Goal: Information Seeking & Learning: Learn about a topic

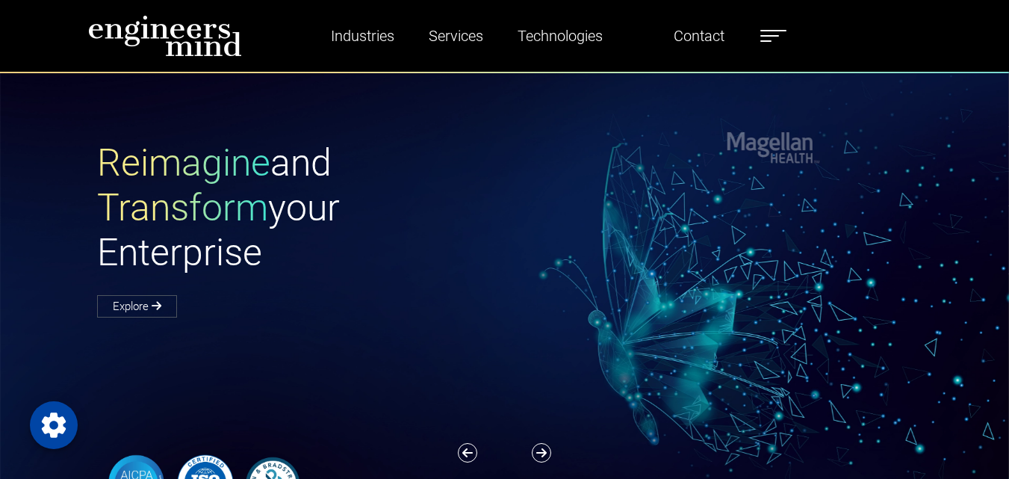
click at [762, 36] on ul "Industries Financial Services Healthcare Manufacturing Services Digital Transfo…" at bounding box center [542, 36] width 504 height 34
click at [775, 36] on span at bounding box center [769, 35] width 19 height 1
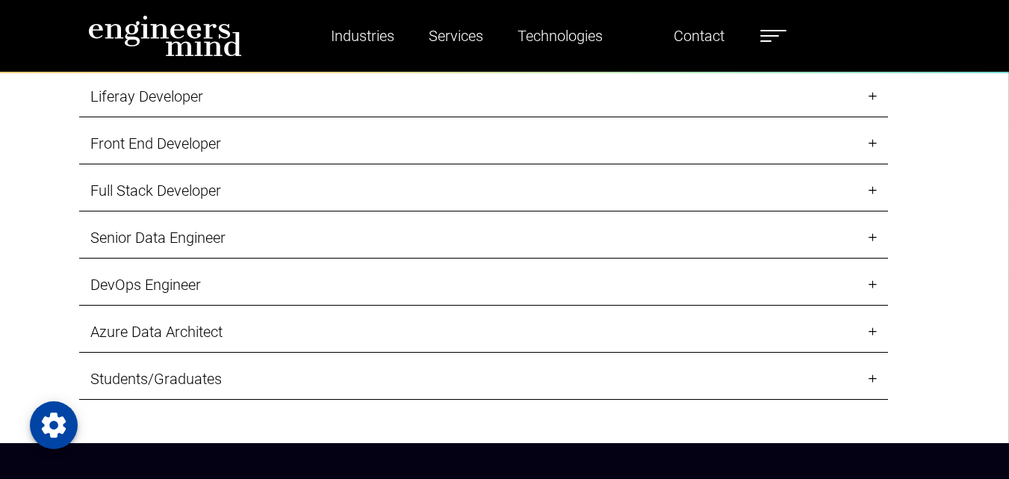
scroll to position [1568, 0]
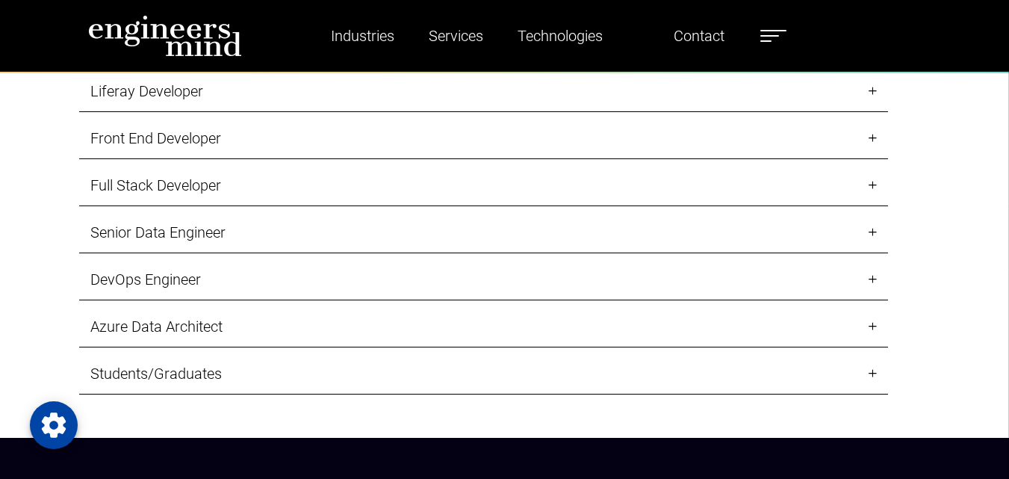
click at [535, 120] on link "Front End Developer" at bounding box center [483, 138] width 809 height 41
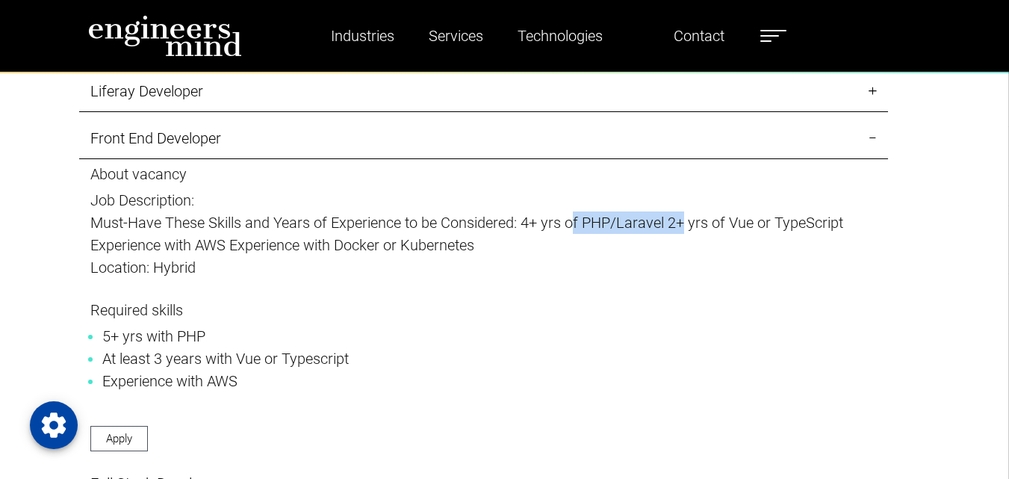
drag, startPoint x: 575, startPoint y: 221, endPoint x: 687, endPoint y: 221, distance: 112.0
click at [687, 221] on p "Must-Have These Skills and Years of Experience to be Considered: 4+ yrs of PHP/…" at bounding box center [483, 233] width 786 height 45
click at [303, 140] on link "Front End Developer" at bounding box center [483, 138] width 809 height 41
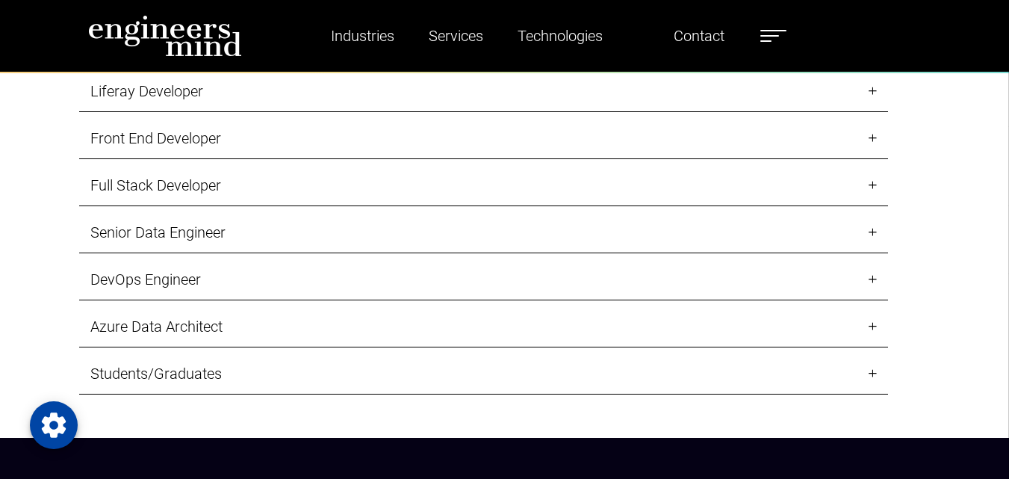
click at [319, 198] on link "Full Stack Developer" at bounding box center [483, 185] width 809 height 41
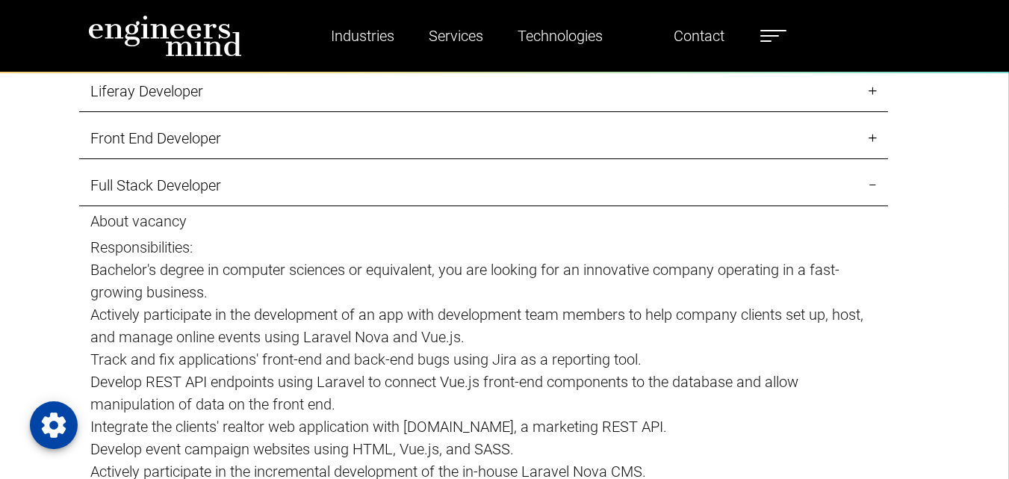
click at [319, 198] on link "Full Stack Developer" at bounding box center [483, 185] width 809 height 41
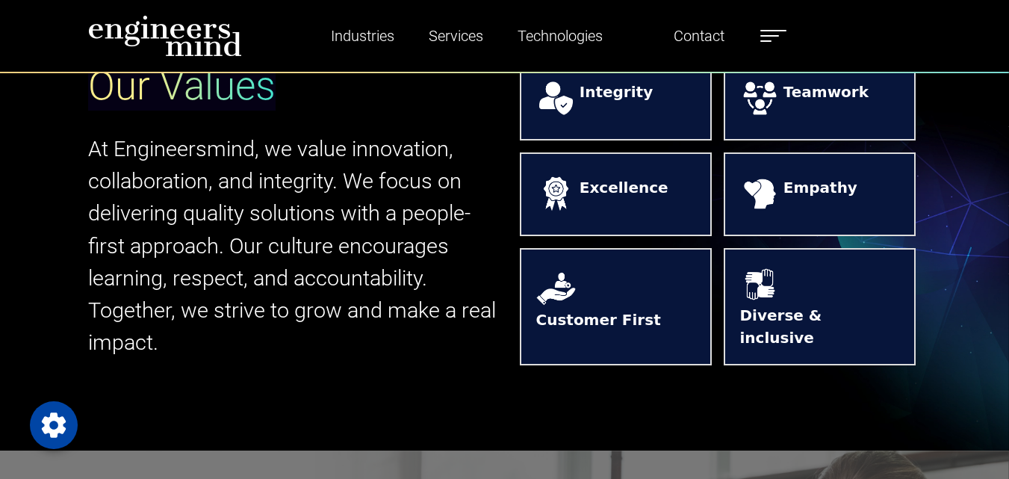
scroll to position [0, 0]
